Goal: Task Accomplishment & Management: Use online tool/utility

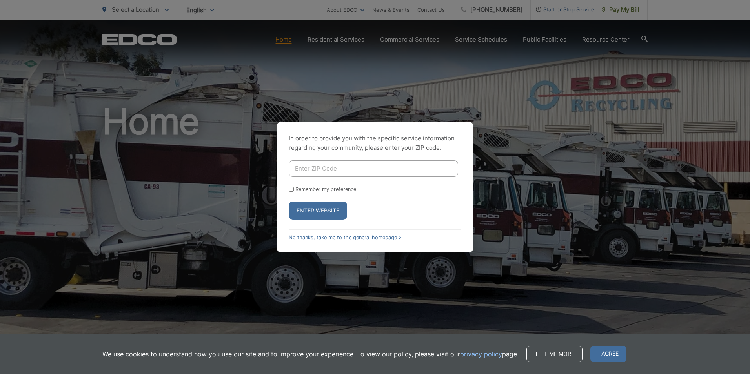
click at [331, 165] on input "Enter ZIP Code" at bounding box center [374, 168] width 170 height 16
type input "92113"
click at [305, 217] on button "Enter Website" at bounding box center [318, 211] width 58 height 18
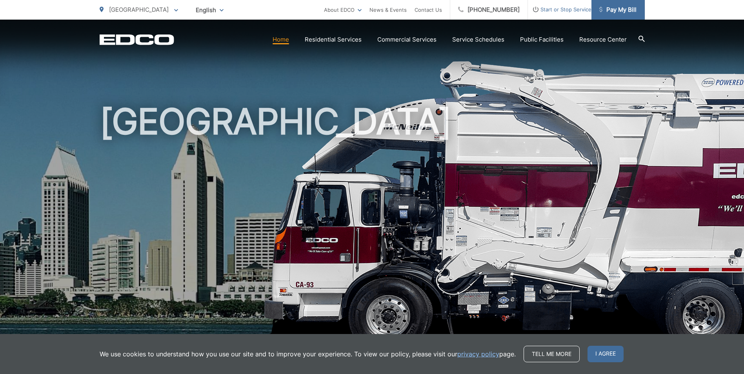
click at [622, 5] on link "Pay My Bill" at bounding box center [618, 10] width 53 height 20
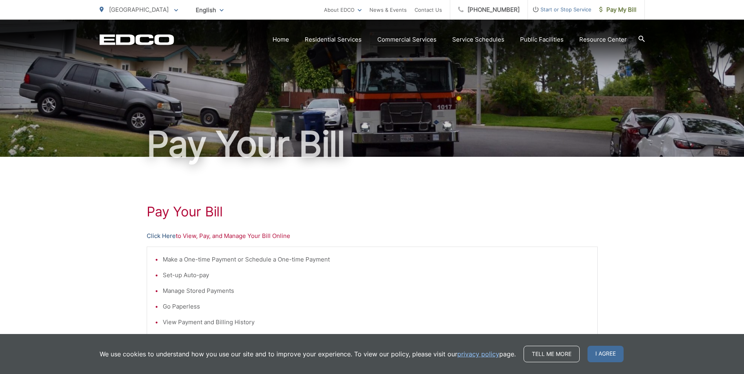
click at [158, 236] on link "Click Here" at bounding box center [161, 236] width 29 height 9
